Goal: Check status: Check status

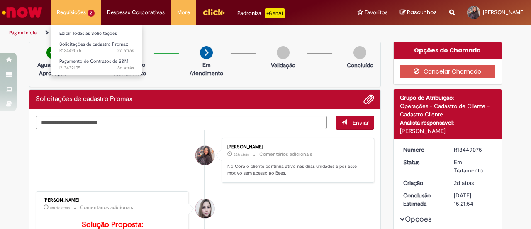
scroll to position [47, 0]
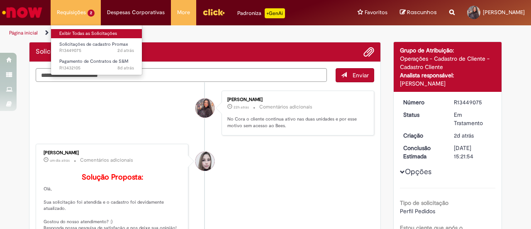
click at [65, 34] on link "Exibir Todas as Solicitações" at bounding box center [96, 33] width 91 height 9
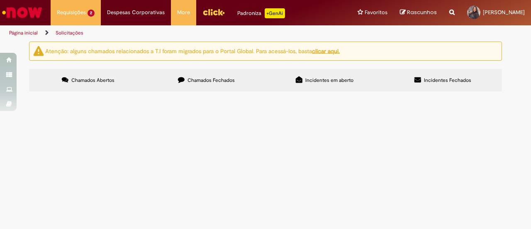
click at [218, 83] on span "Chamados Fechados" at bounding box center [211, 80] width 47 height 7
click at [0, 0] on span "Gentileza realizar pagamento do contrato." at bounding box center [0, 0] width 0 height 0
click at [0, 0] on td "Pagamento de Contratos de S&M" at bounding box center [0, 0] width 0 height 0
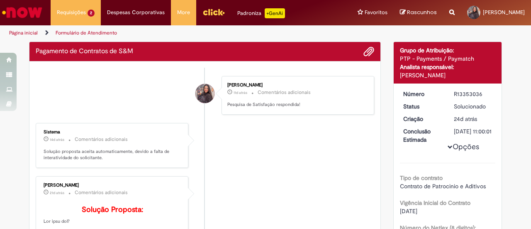
click at [124, 162] on div "Sistema 14d atrás 14 dias atrás Comentários adicionais Solução proposta aceita …" at bounding box center [112, 145] width 148 height 40
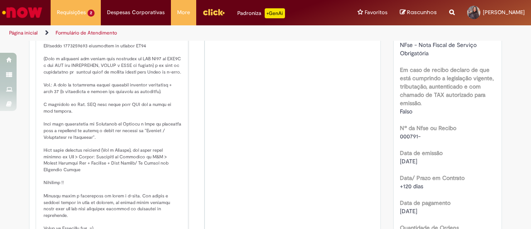
scroll to position [291, 0]
